Goal: Task Accomplishment & Management: Manage account settings

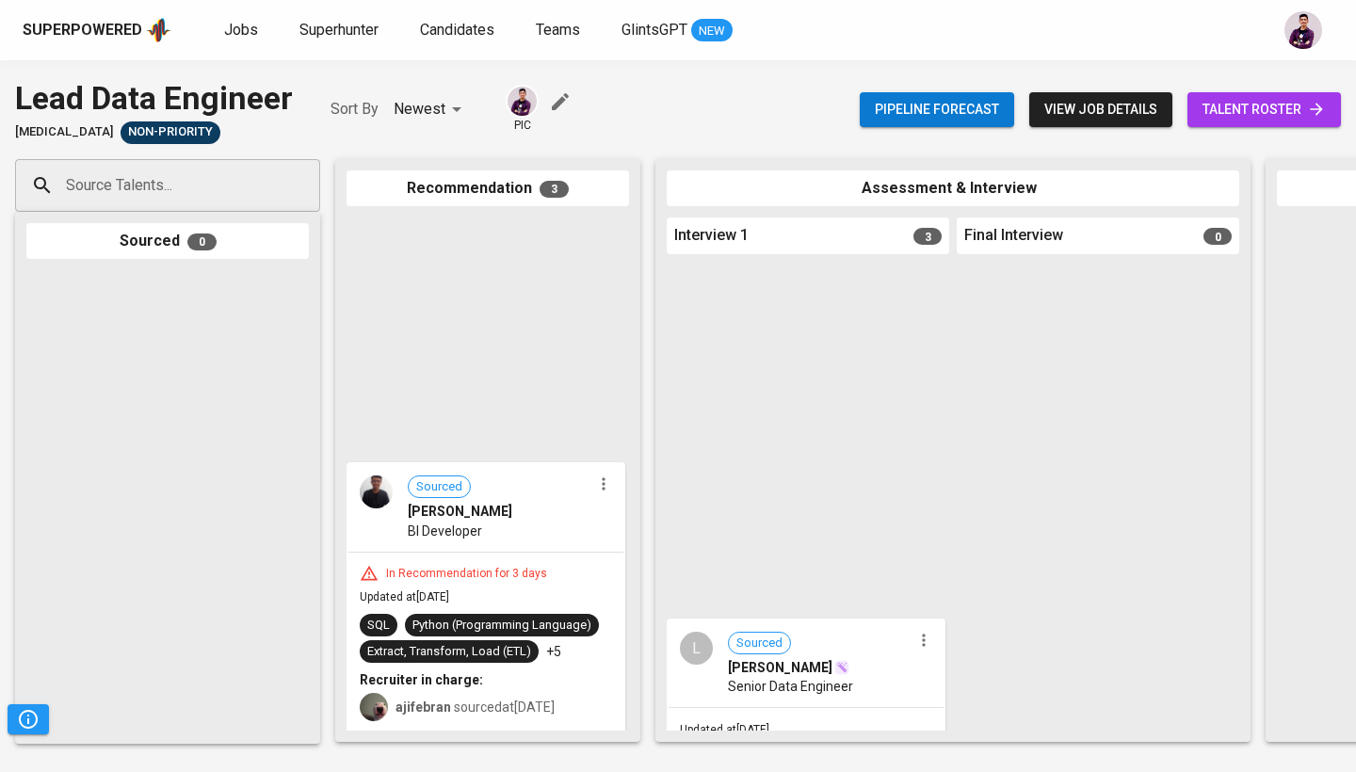
scroll to position [490, 0]
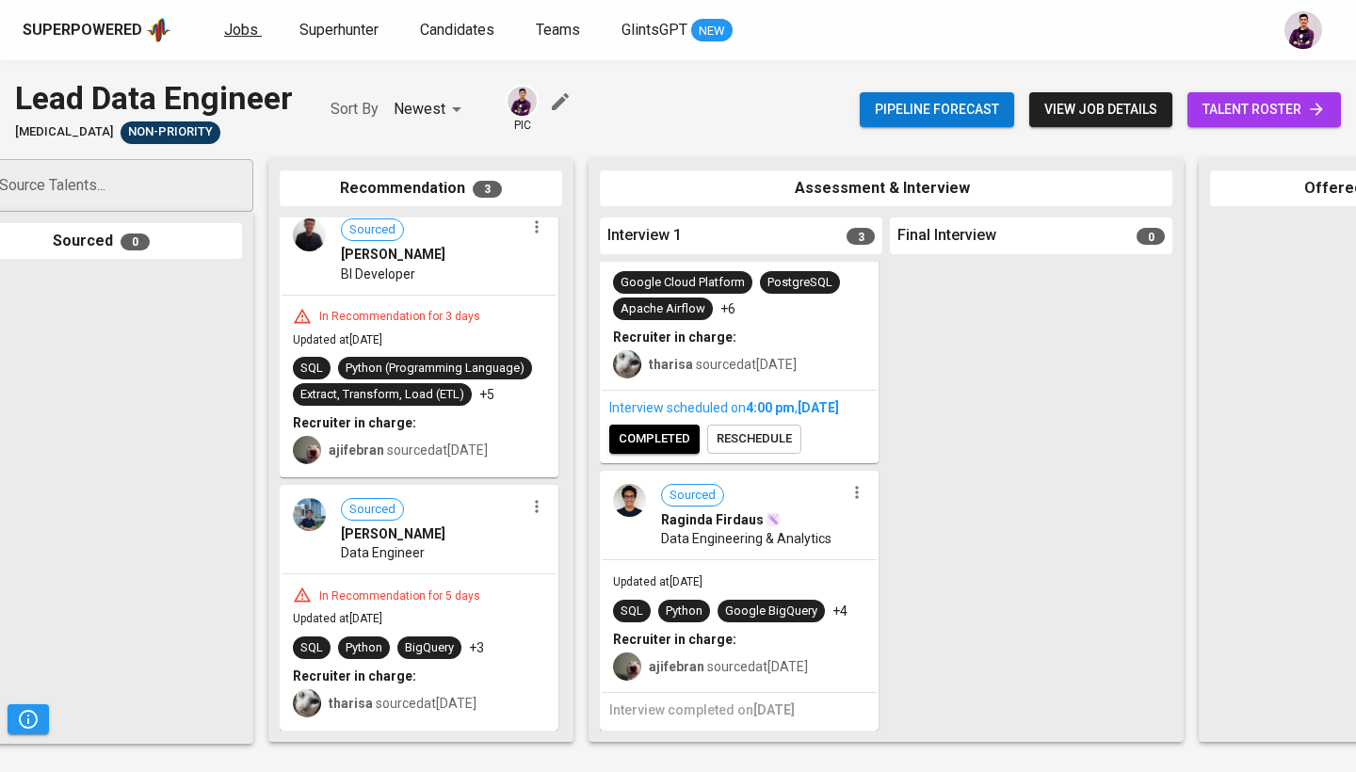
click at [240, 29] on span "Jobs" at bounding box center [241, 30] width 34 height 18
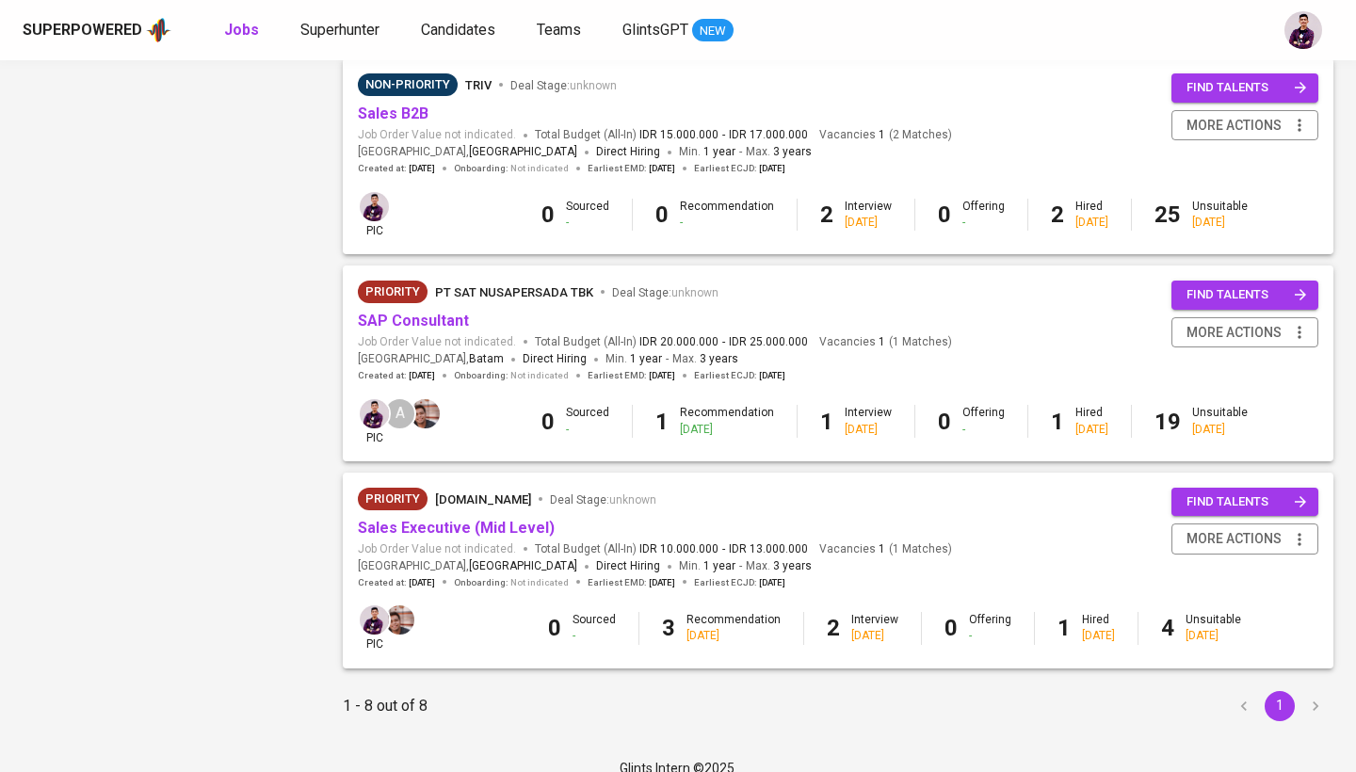
scroll to position [1253, 0]
click at [467, 520] on link "Sales Executive (Mid Level)" at bounding box center [456, 529] width 197 height 18
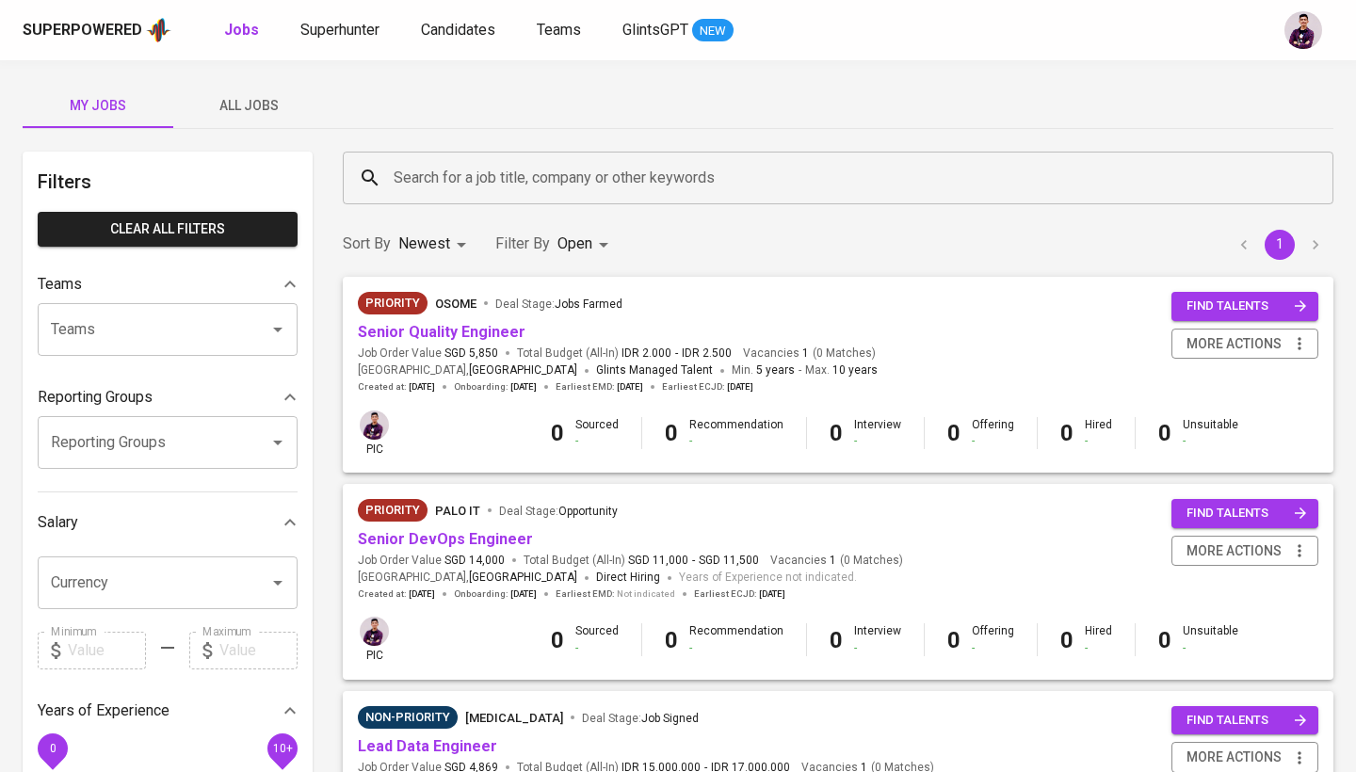
scroll to position [8, 0]
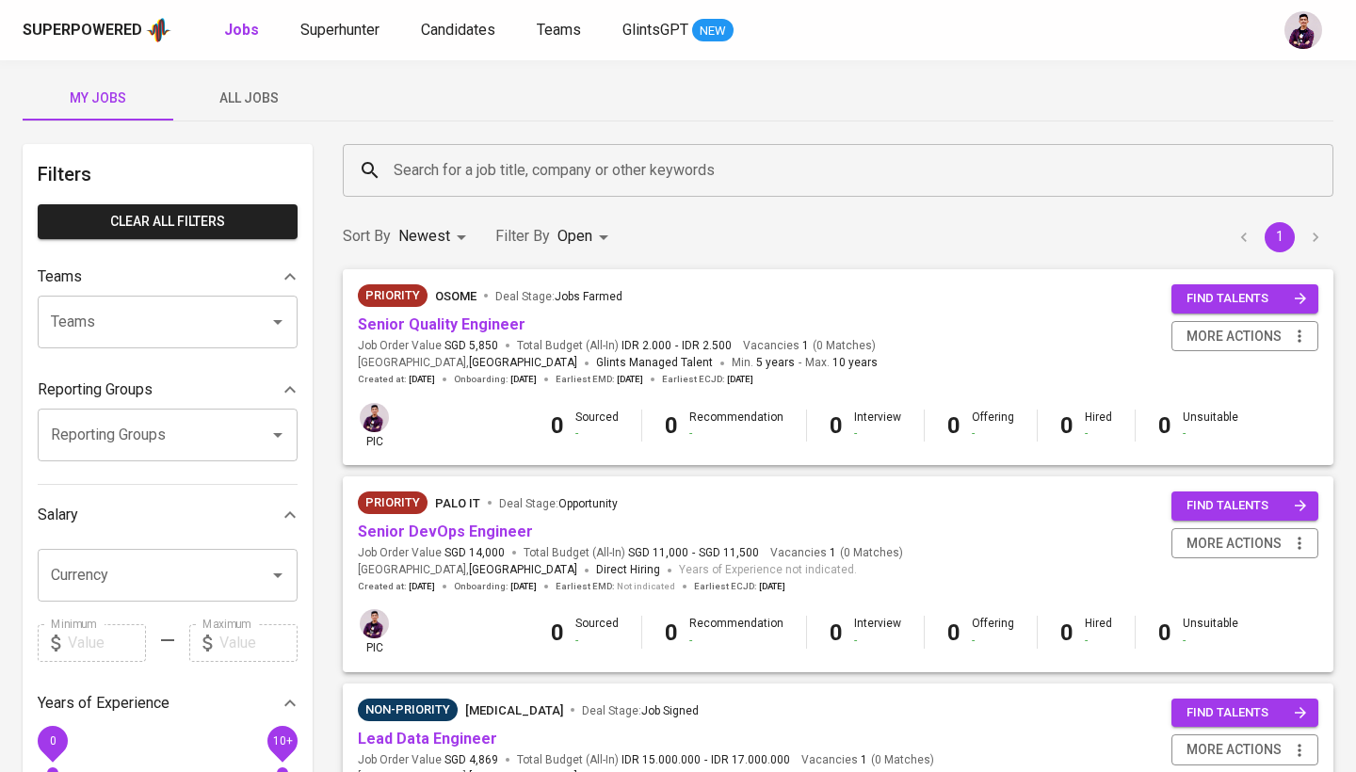
click at [493, 338] on div "Job Order Value SGD 5,850 Total Budget (All-In) IDR 2.000 - IDR 2.500" at bounding box center [548, 346] width 381 height 16
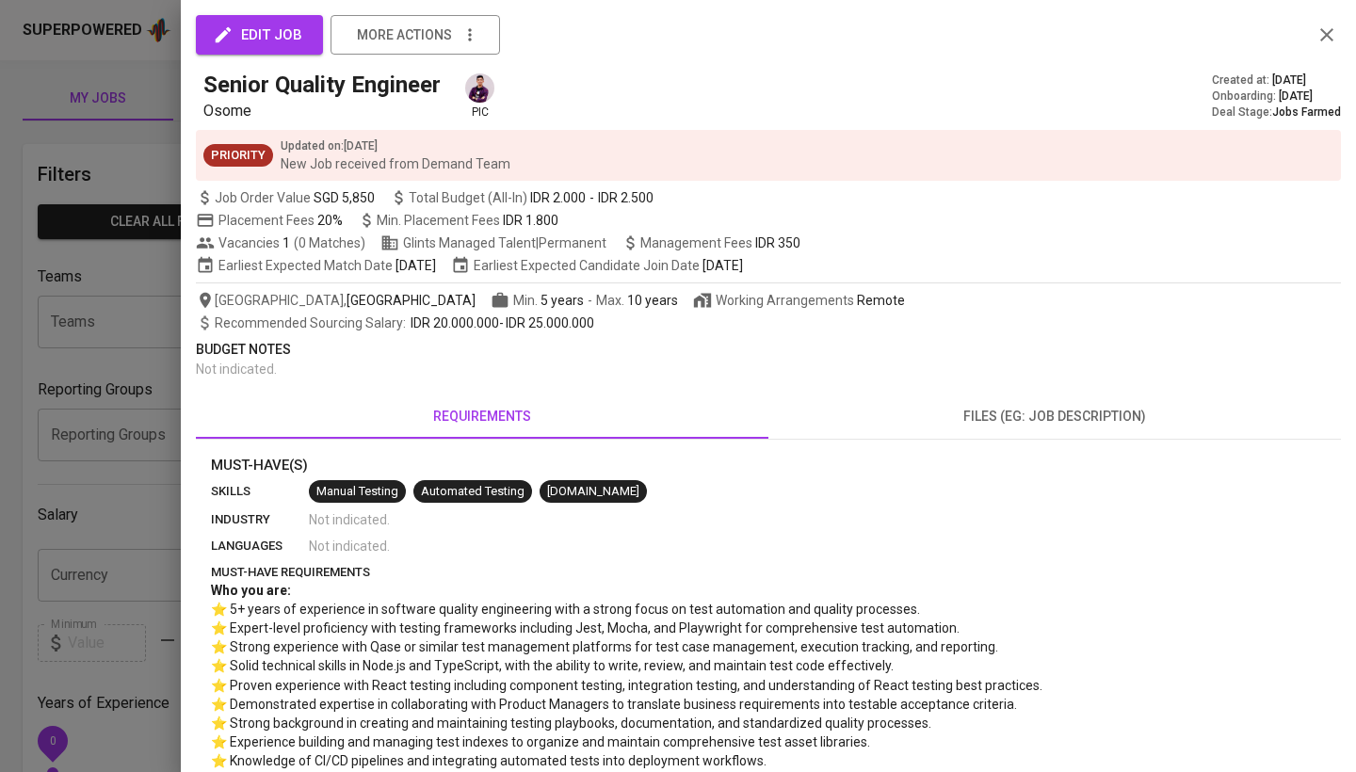
click at [493, 318] on div "edit job more actions Senior Quality Engineer Osome pic Created at : [DATE] Onb…" at bounding box center [678, 386] width 1356 height 772
click at [78, 382] on div at bounding box center [678, 386] width 1356 height 772
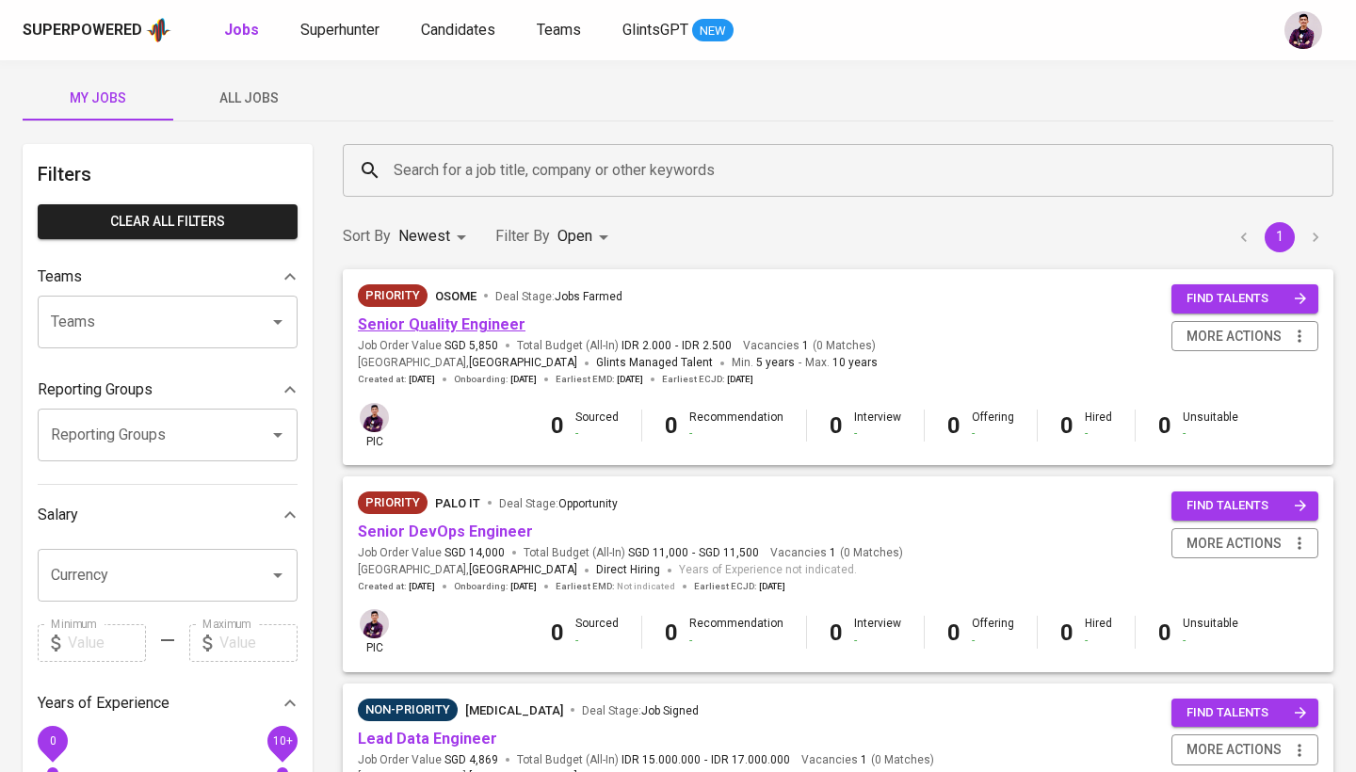
click at [451, 317] on link "Senior Quality Engineer" at bounding box center [442, 324] width 168 height 18
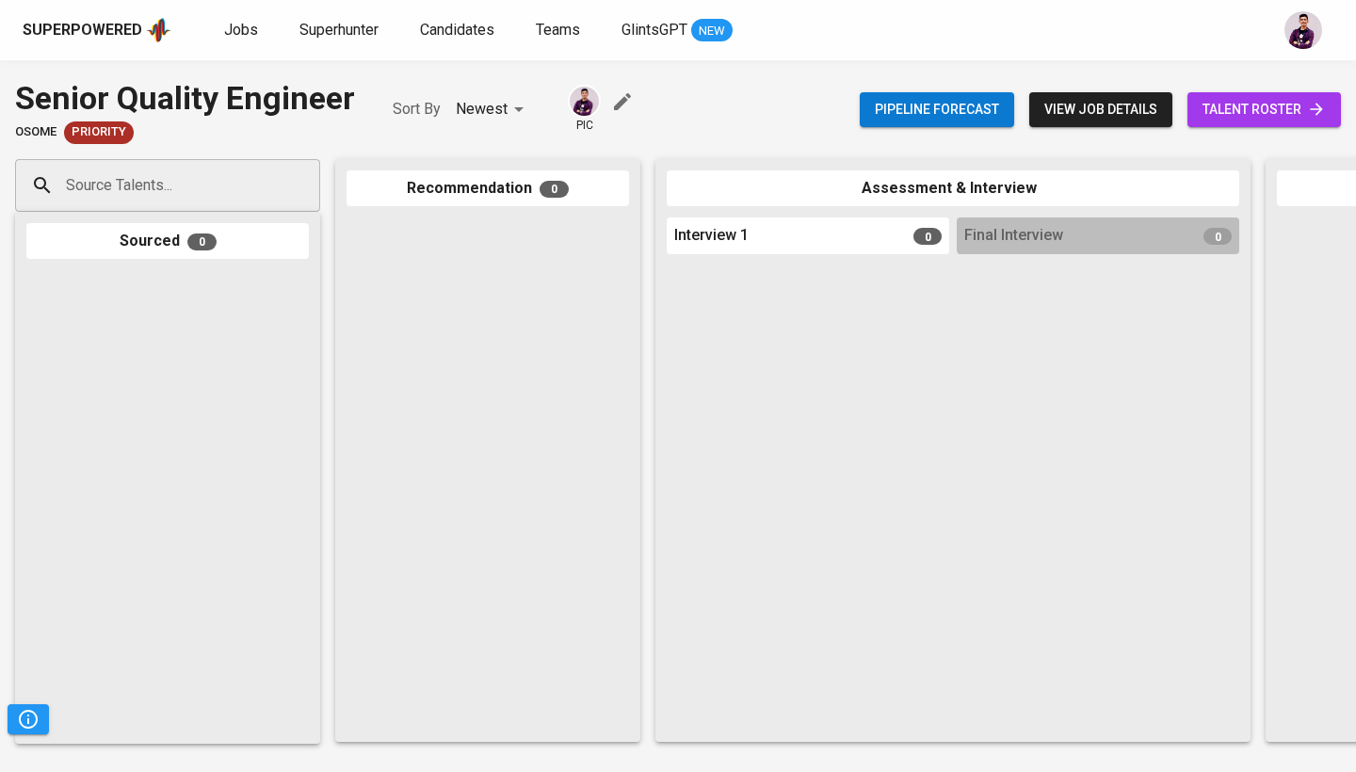
click at [1306, 118] on span "talent roster" at bounding box center [1264, 110] width 123 height 24
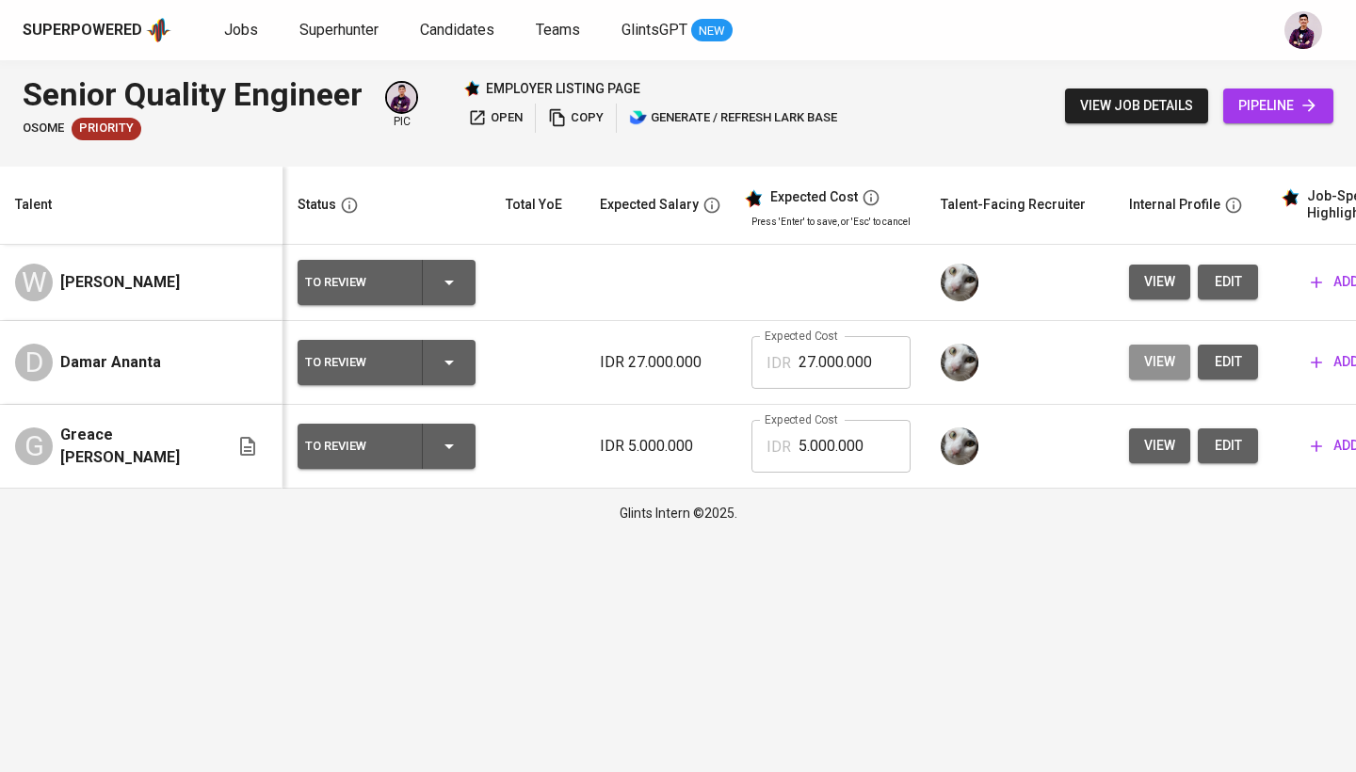
click at [1179, 362] on button "view" at bounding box center [1159, 362] width 61 height 35
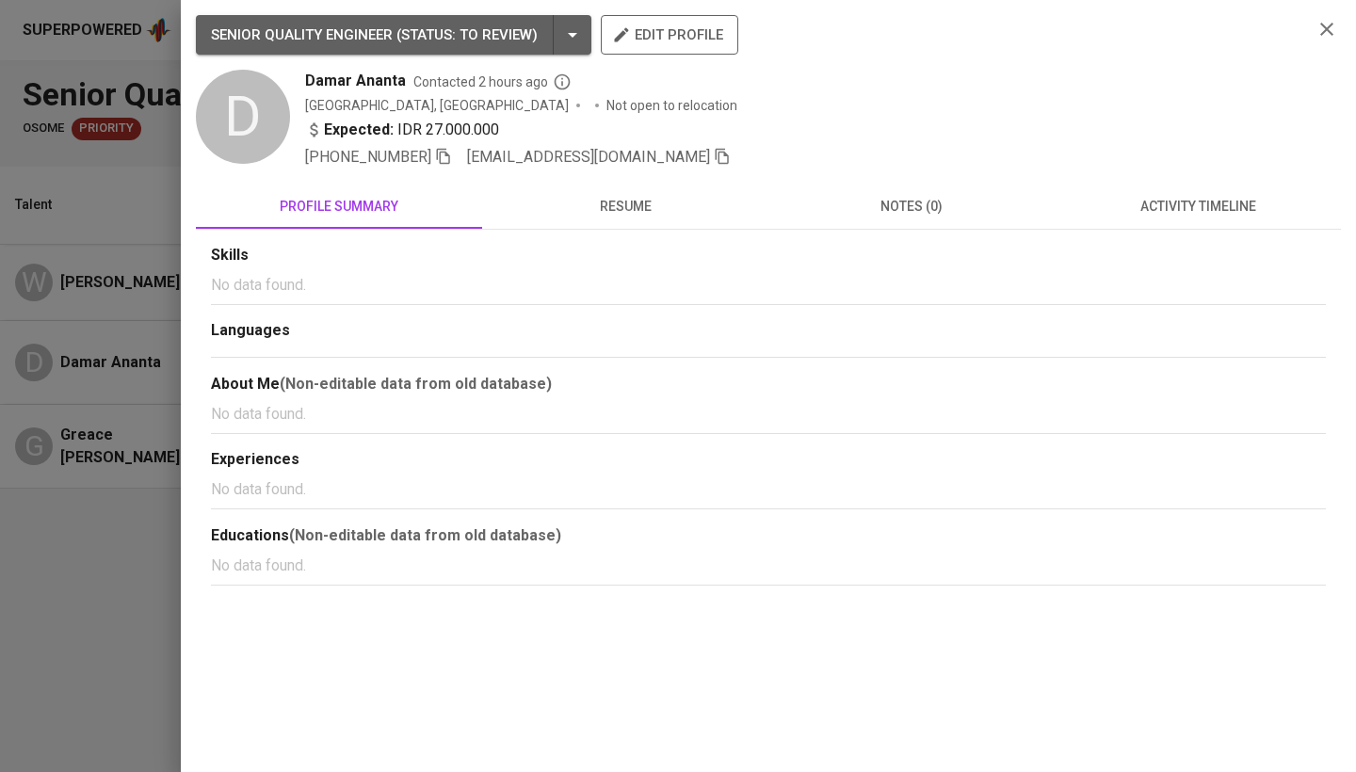
click at [40, 487] on div at bounding box center [678, 386] width 1356 height 772
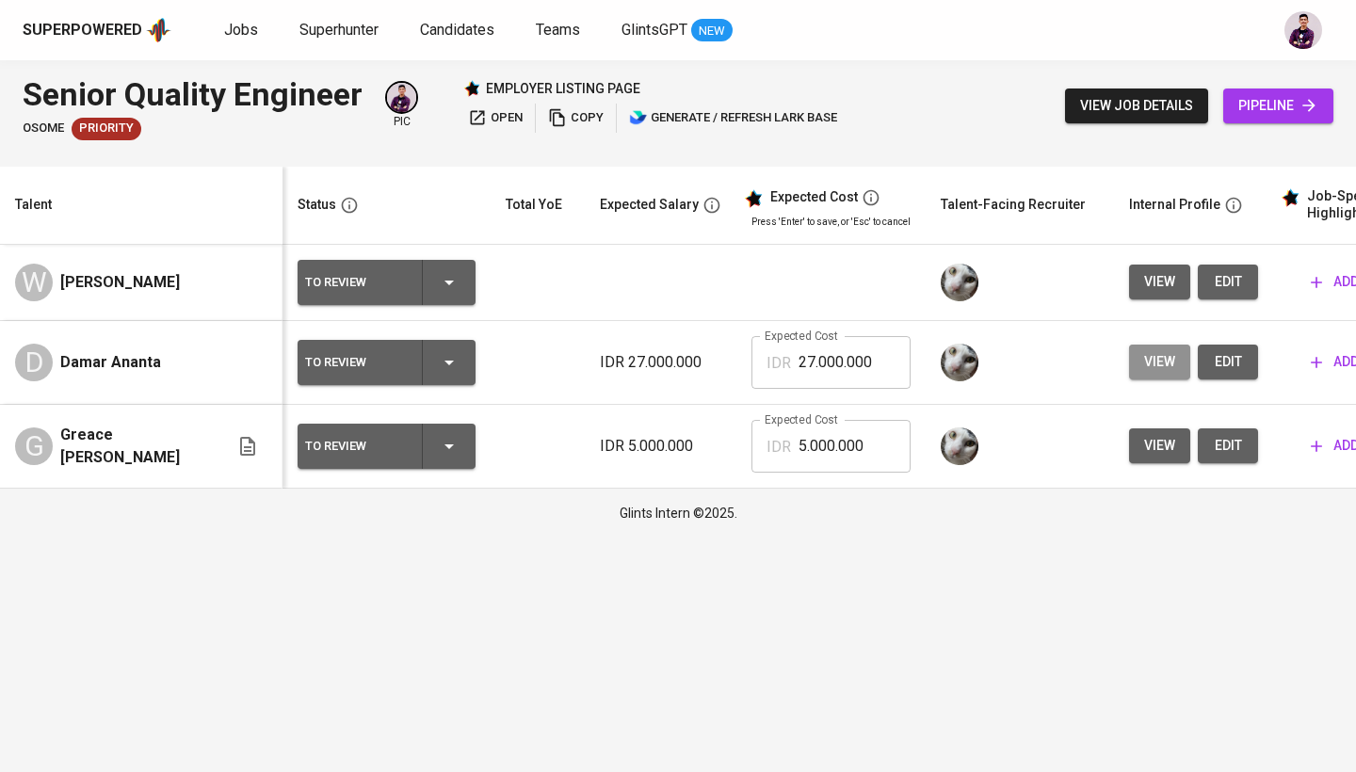
click at [1162, 365] on span "view" at bounding box center [1159, 362] width 31 height 24
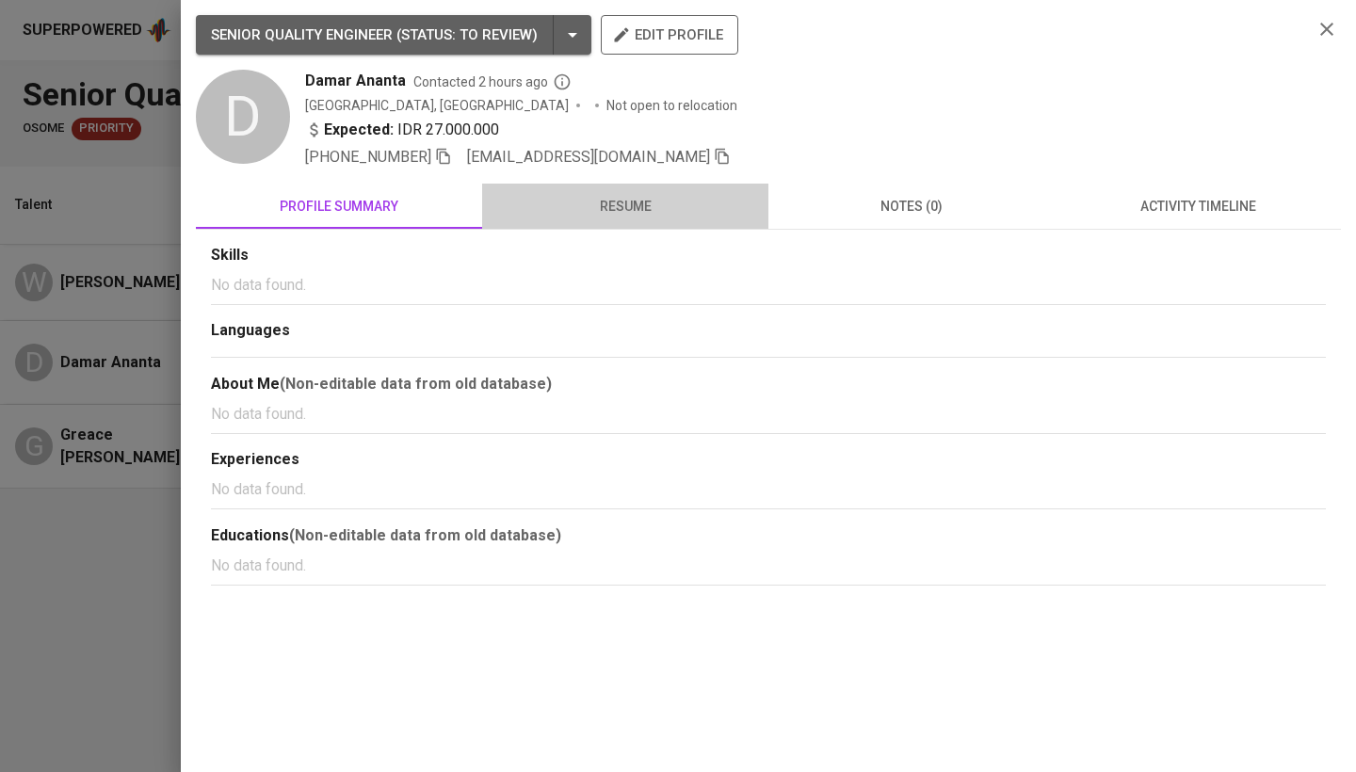
click at [621, 217] on span "resume" at bounding box center [625, 207] width 264 height 24
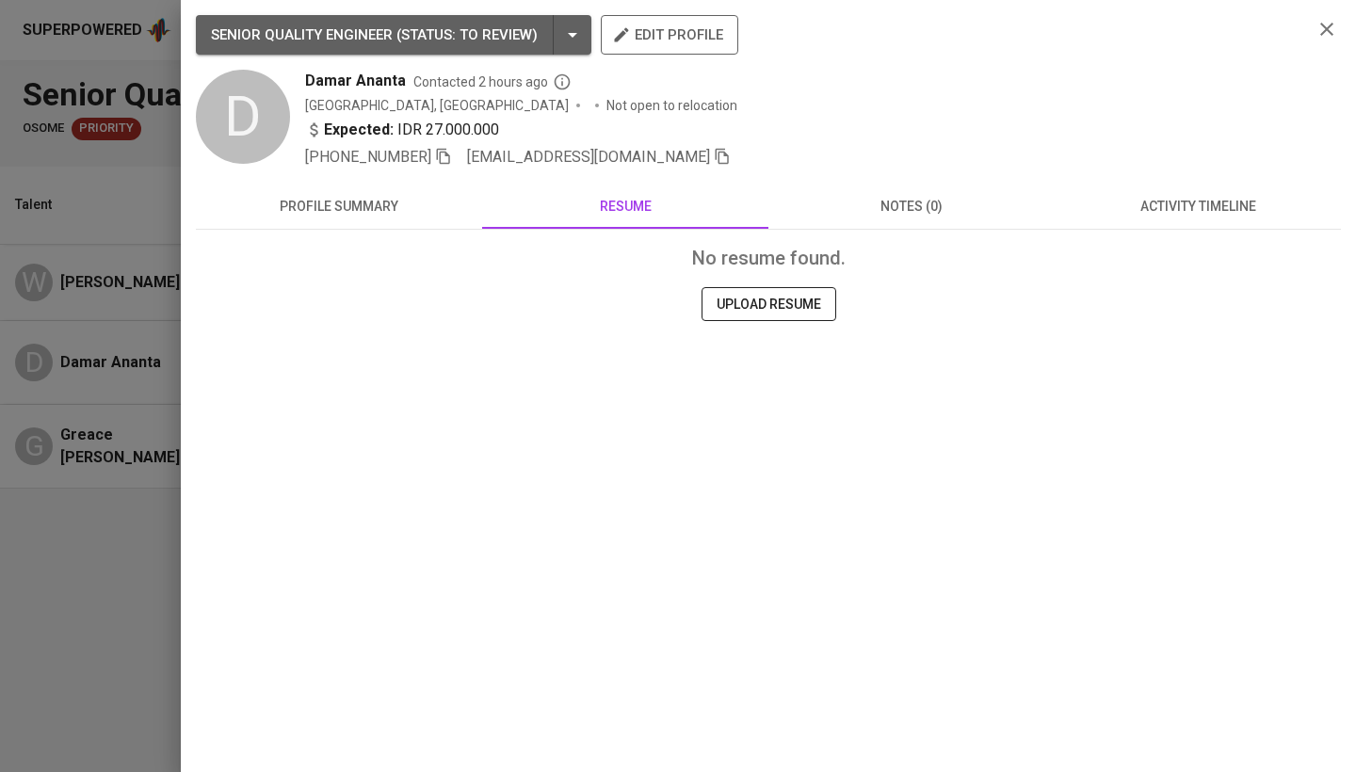
click at [1325, 28] on icon "button" at bounding box center [1326, 29] width 13 height 13
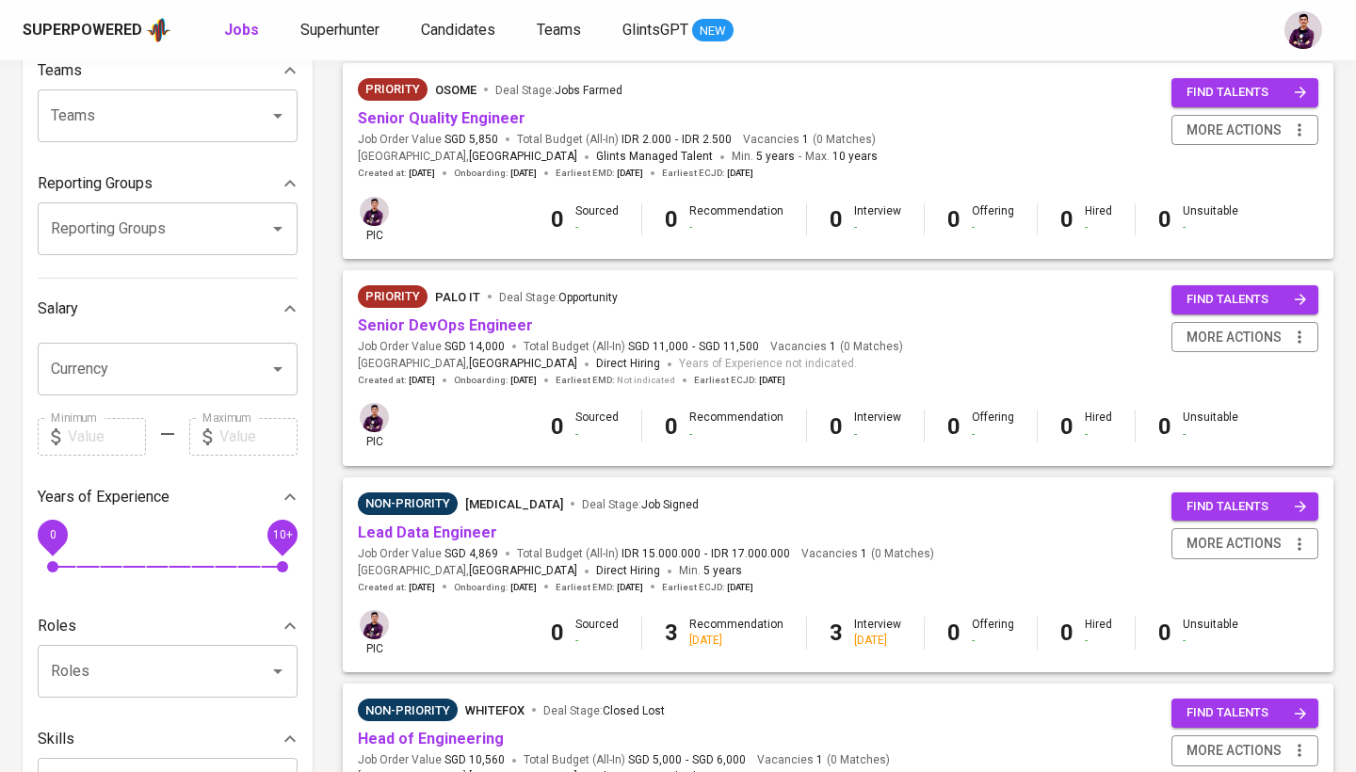
scroll to position [205, 0]
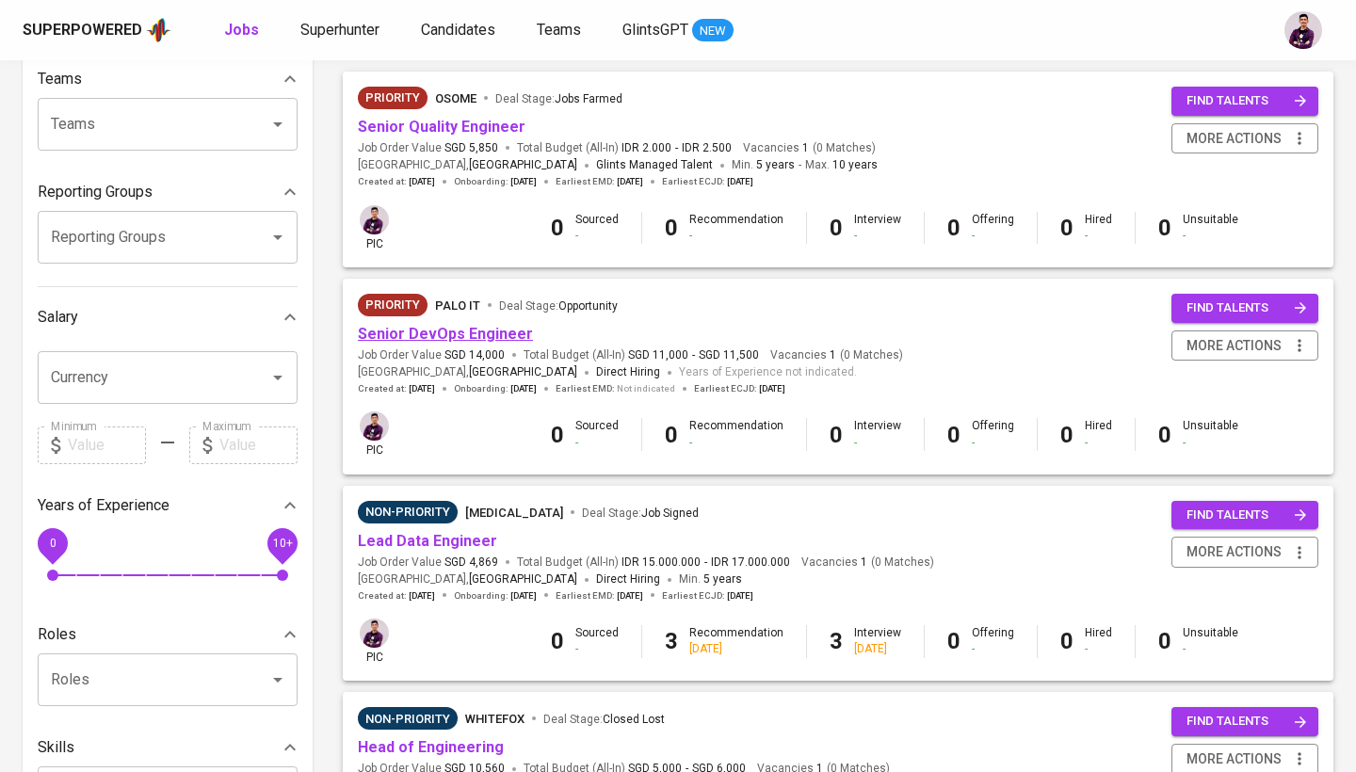
click at [482, 335] on link "Senior DevOps Engineer" at bounding box center [445, 334] width 175 height 18
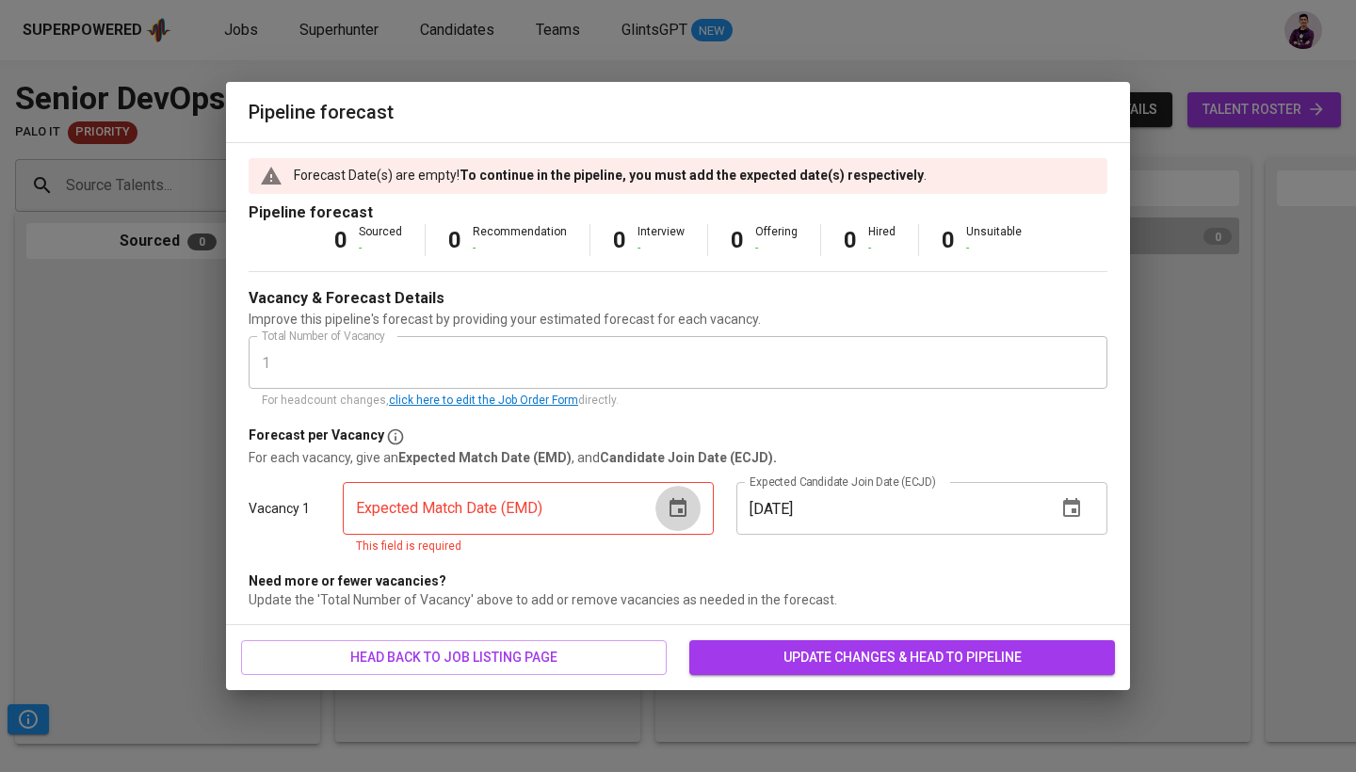
click at [662, 497] on button "button" at bounding box center [677, 508] width 45 height 45
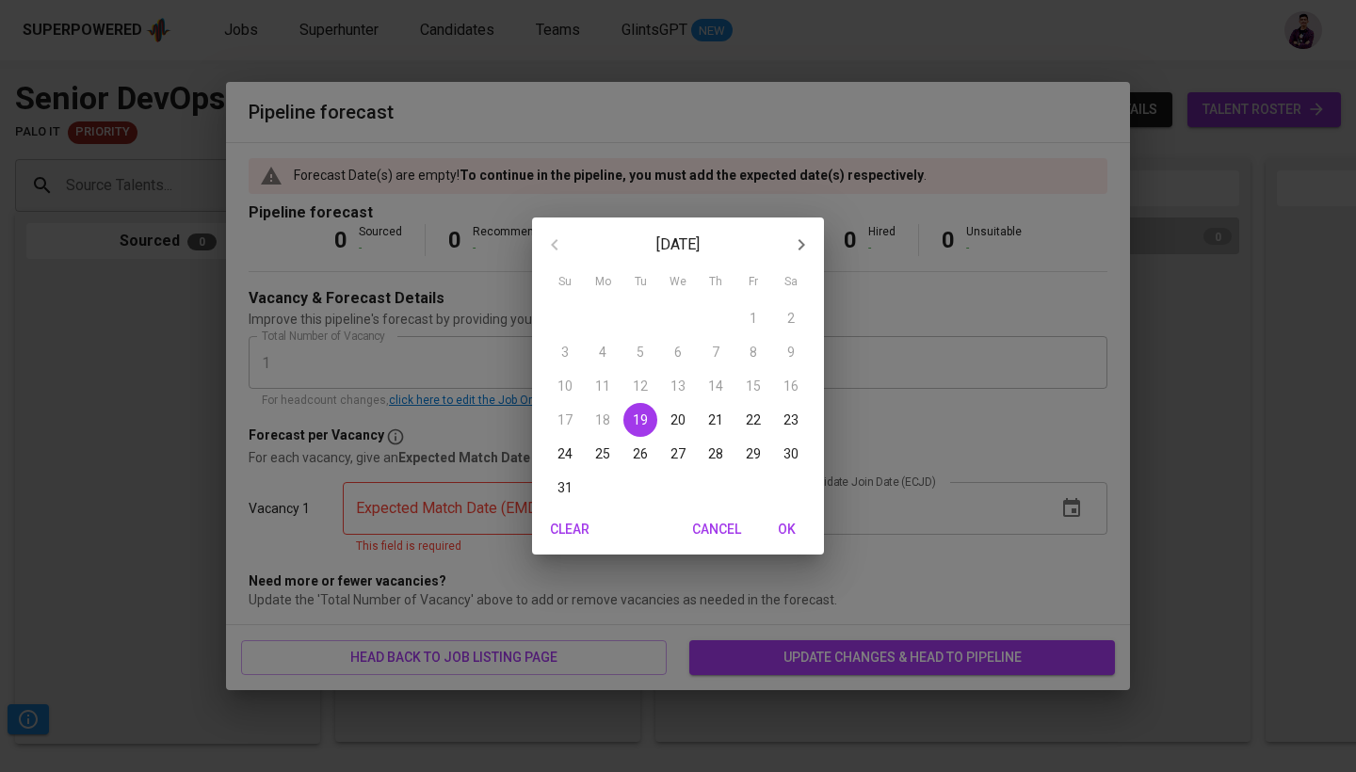
click at [804, 244] on icon "button" at bounding box center [802, 244] width 7 height 11
click at [762, 384] on span "19" at bounding box center [753, 386] width 34 height 19
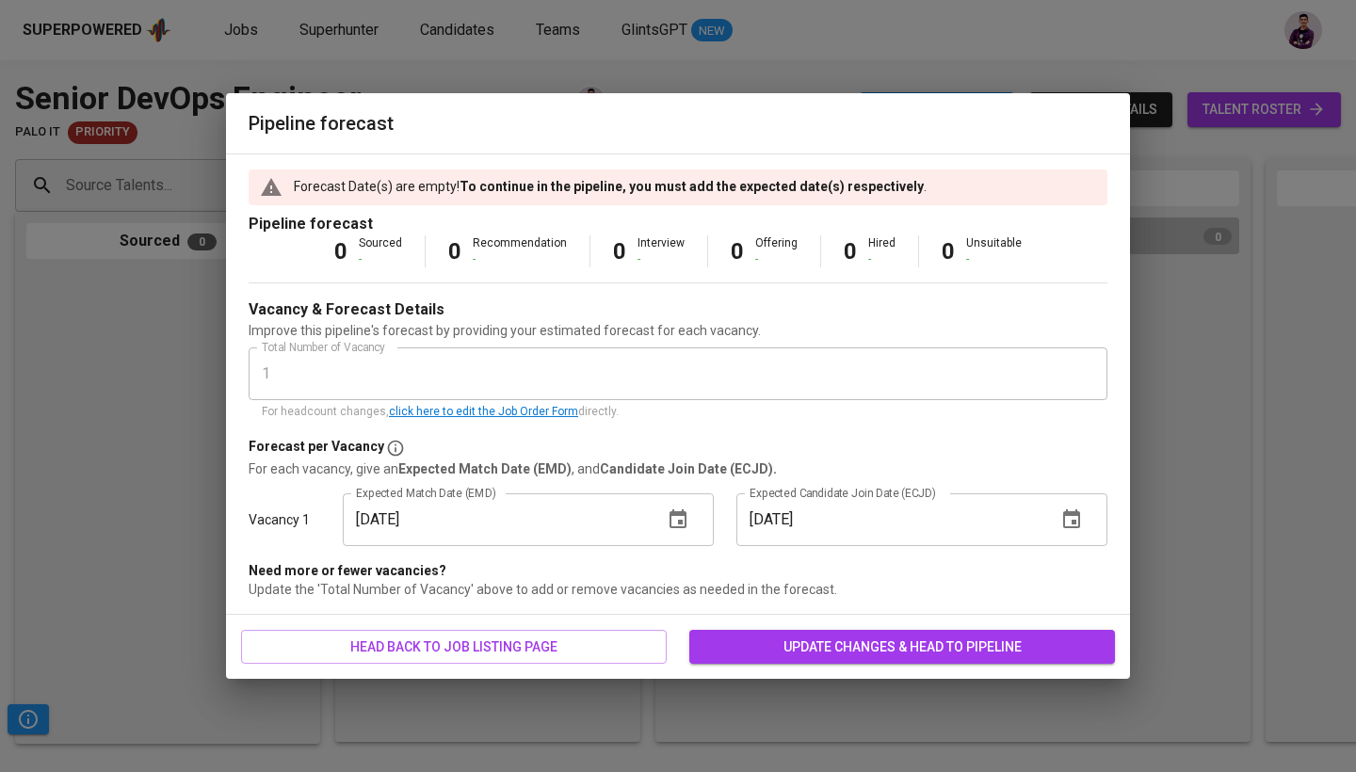
type input "[DATE]"
click at [1079, 512] on icon "button" at bounding box center [1071, 518] width 17 height 19
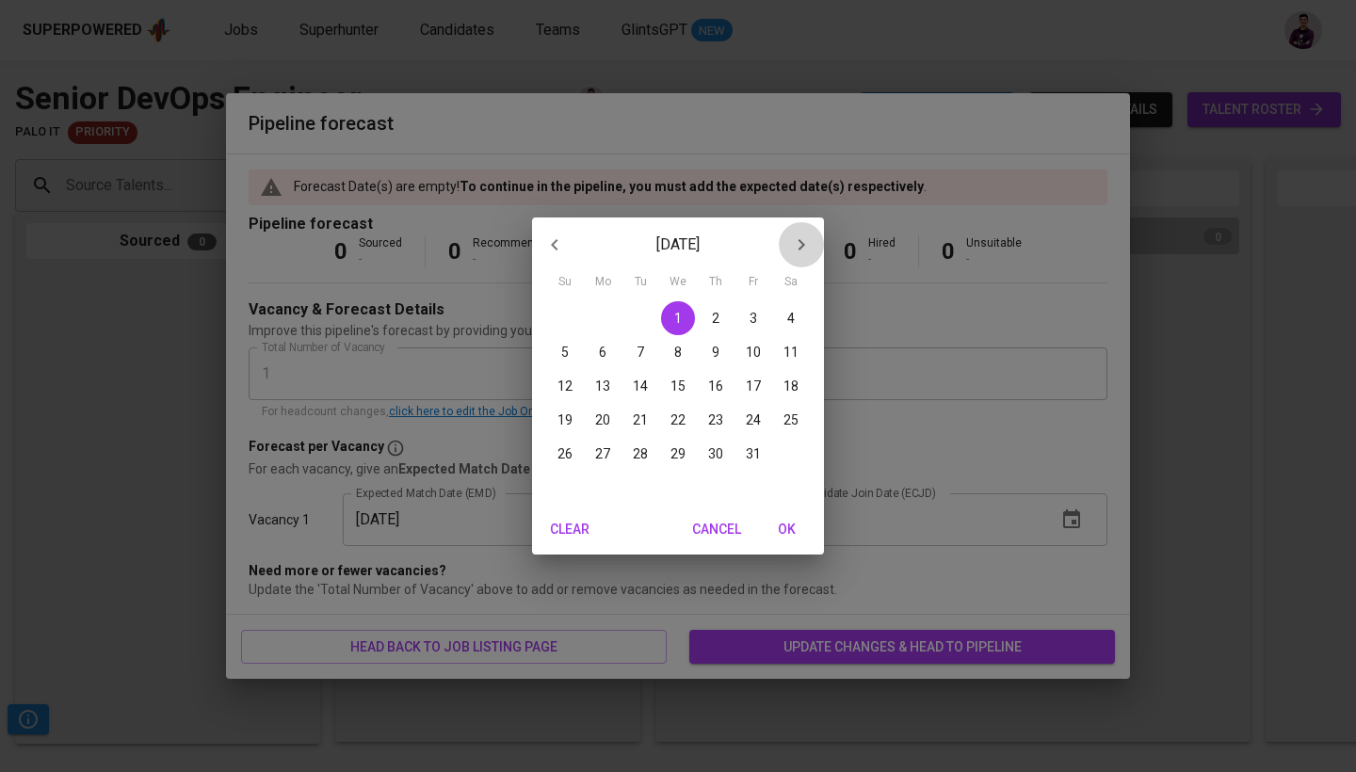
click at [799, 246] on icon "button" at bounding box center [801, 245] width 23 height 23
click at [782, 320] on span "1" at bounding box center [791, 318] width 34 height 19
type input "[DATE]"
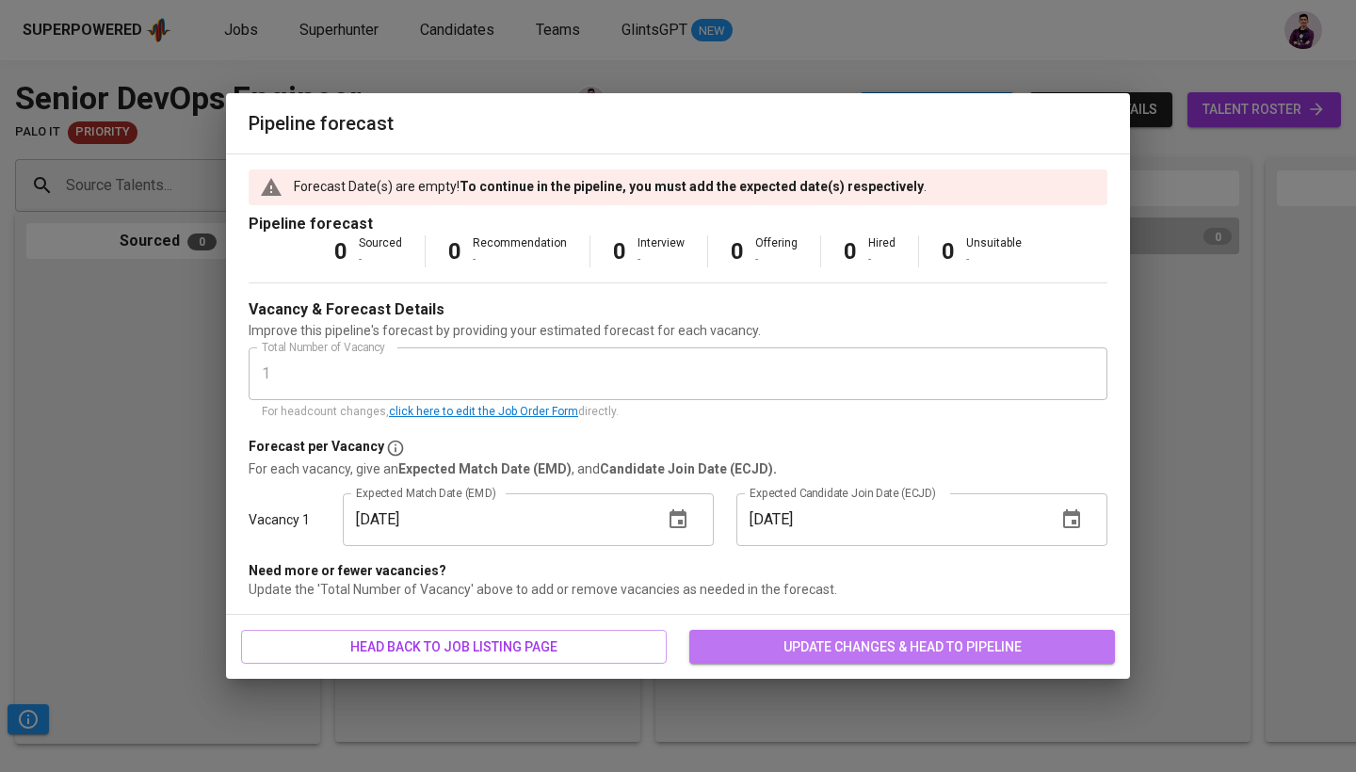
click at [894, 639] on span "update changes & head to pipeline" at bounding box center [902, 648] width 396 height 24
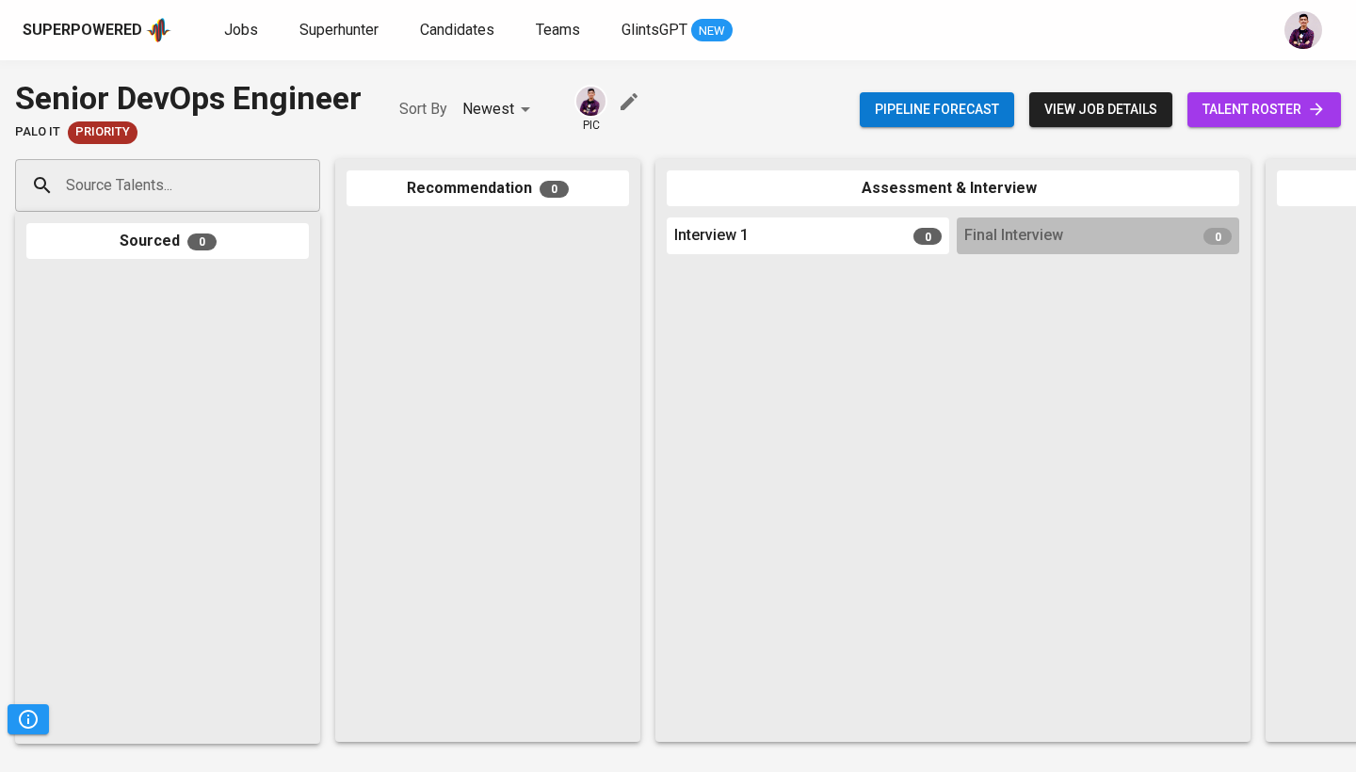
scroll to position [0, 437]
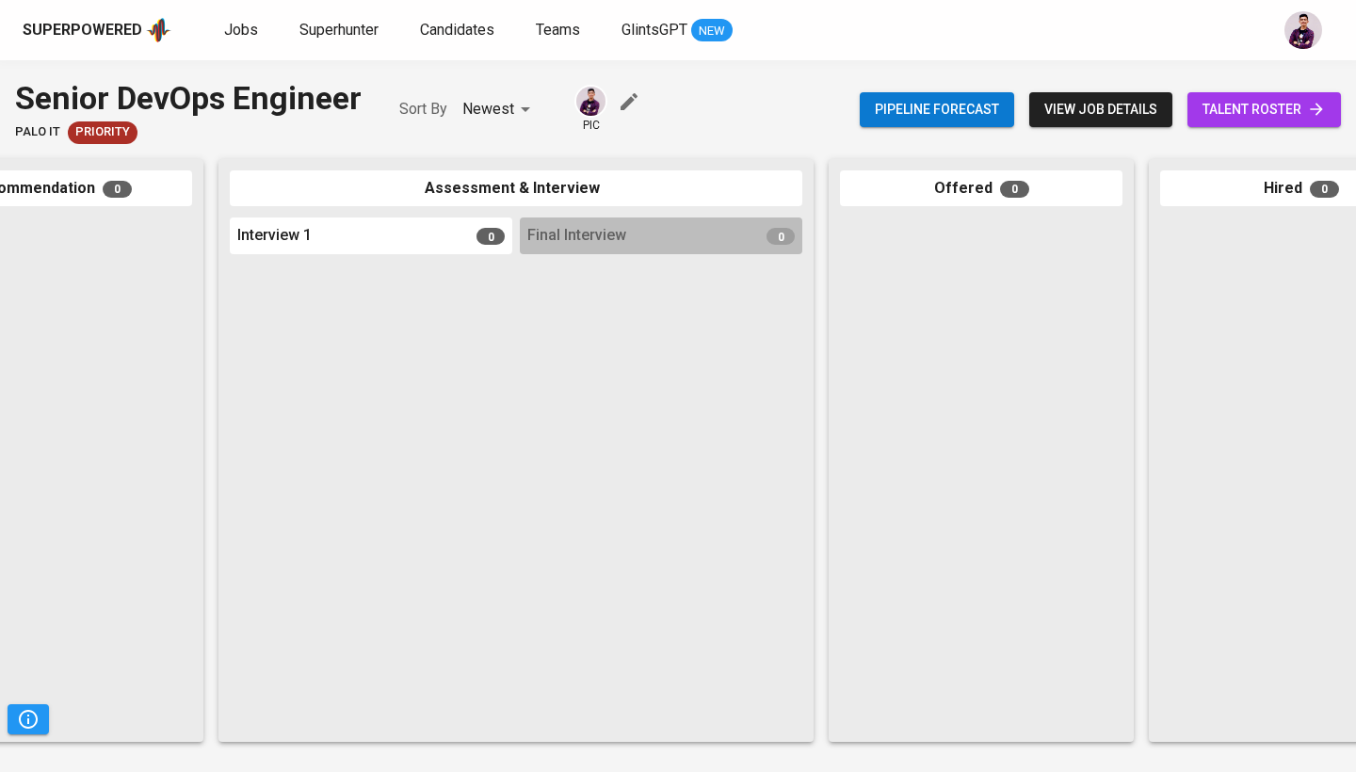
click at [1202, 124] on link "talent roster" at bounding box center [1265, 109] width 154 height 35
